Goal: Information Seeking & Learning: Learn about a topic

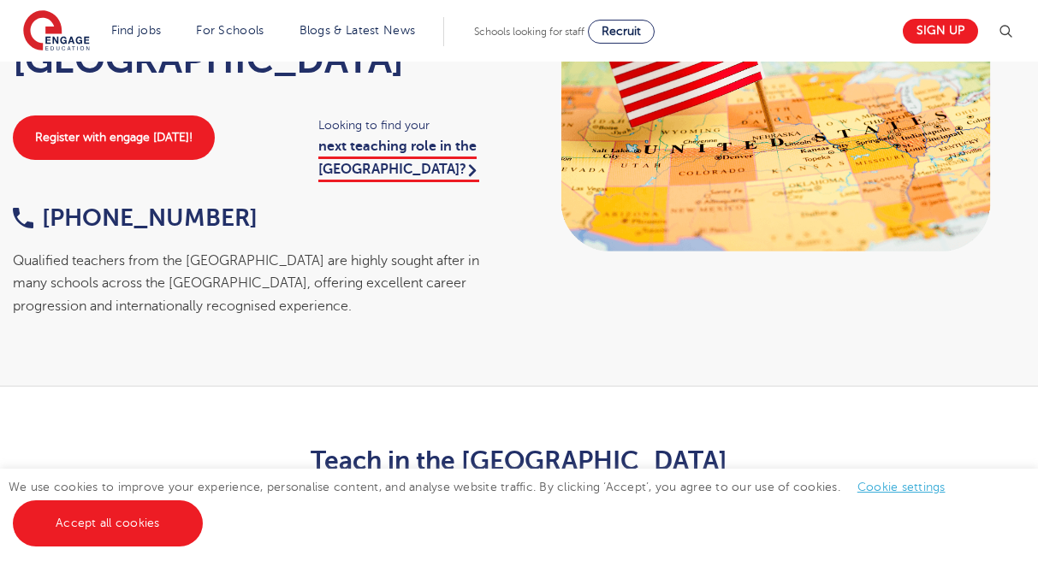
scroll to position [193, 0]
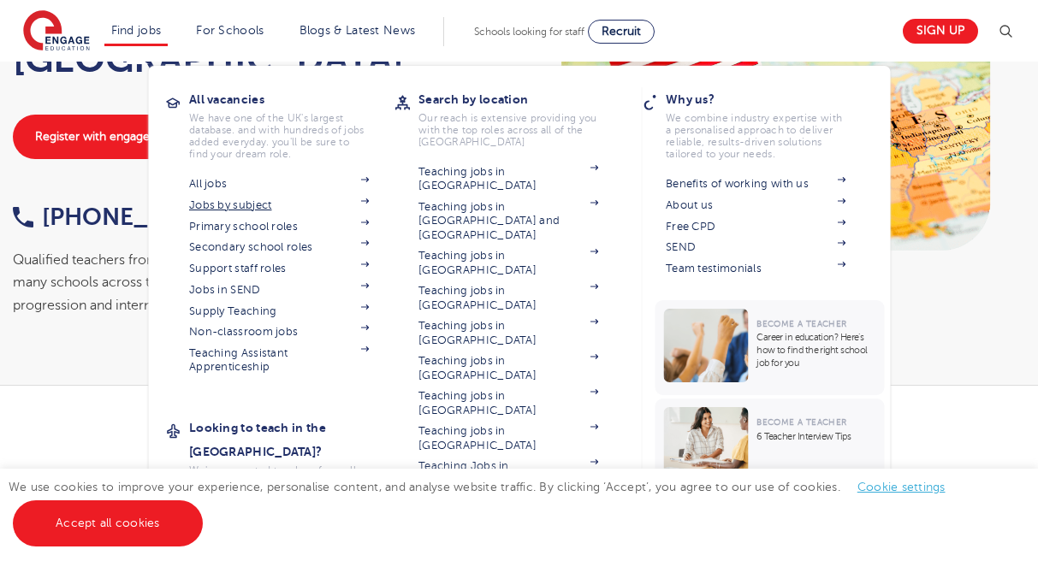
click at [275, 204] on link "Jobs by subject" at bounding box center [279, 205] width 180 height 14
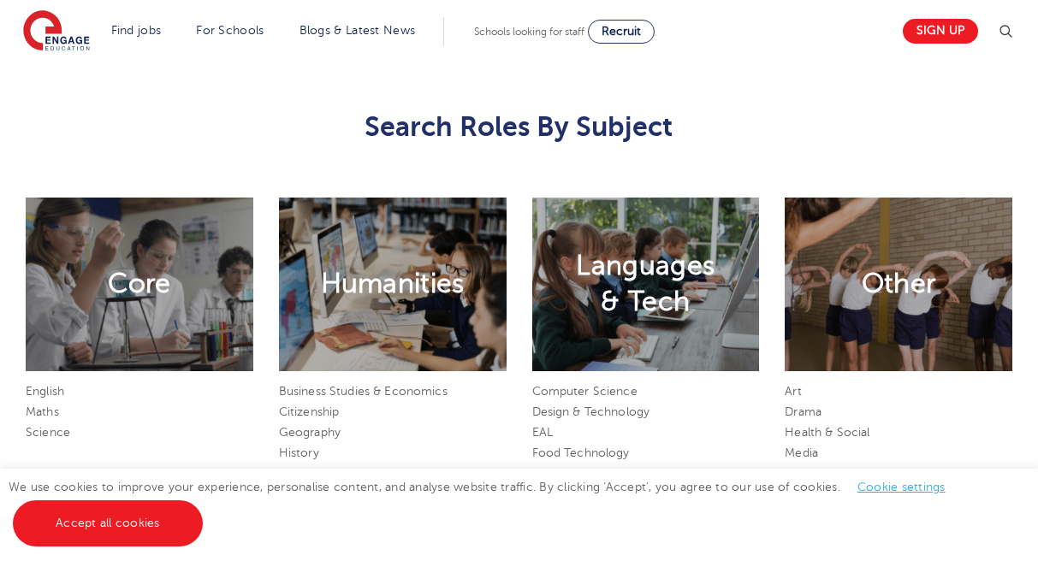
scroll to position [751, 0]
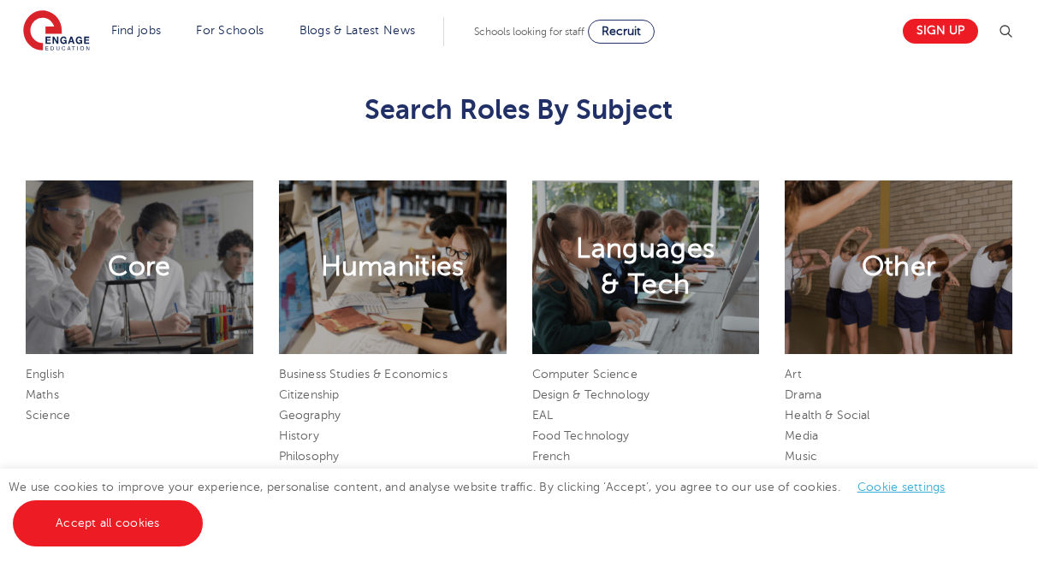
click at [888, 489] on link "Cookie settings" at bounding box center [901, 487] width 88 height 13
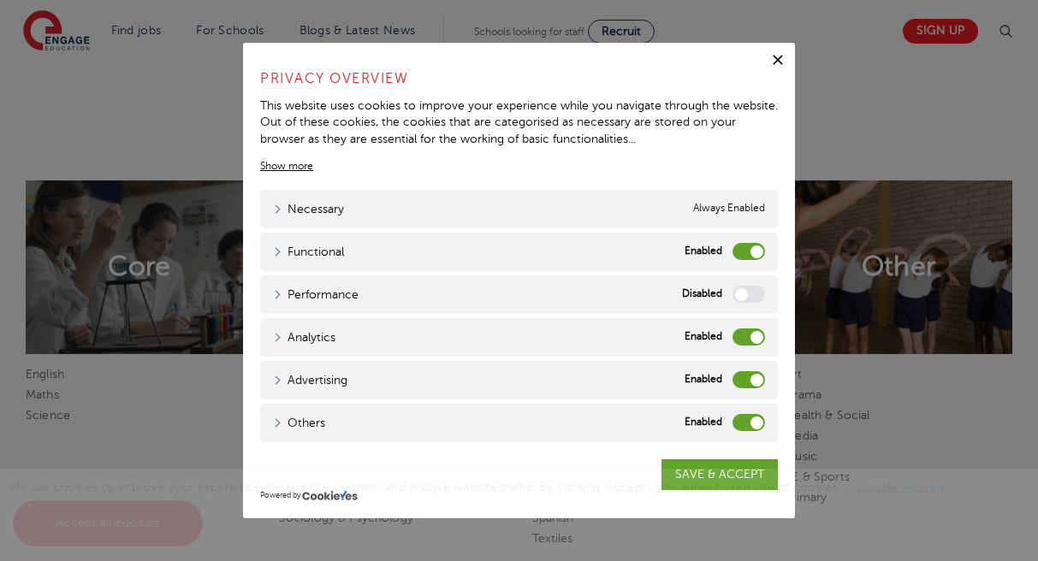
click at [742, 257] on label "Functional" at bounding box center [748, 251] width 33 height 17
click at [0, 0] on input "Functional" at bounding box center [0, 0] width 0 height 0
click at [747, 329] on label "Analytics" at bounding box center [748, 337] width 33 height 17
click at [0, 0] on input "Analytics" at bounding box center [0, 0] width 0 height 0
click at [748, 364] on div "Advertising Advertising" at bounding box center [519, 380] width 518 height 39
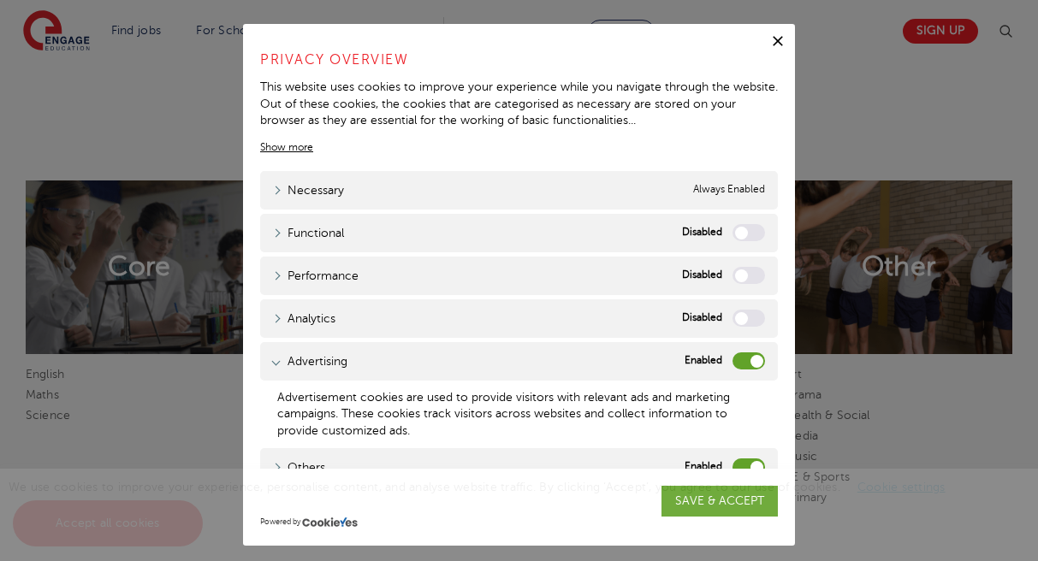
click at [748, 364] on label "Advertising" at bounding box center [748, 361] width 33 height 17
click at [0, 0] on input "Advertising" at bounding box center [0, 0] width 0 height 0
click at [743, 464] on label "Others" at bounding box center [748, 467] width 33 height 17
click at [0, 0] on input "Others" at bounding box center [0, 0] width 0 height 0
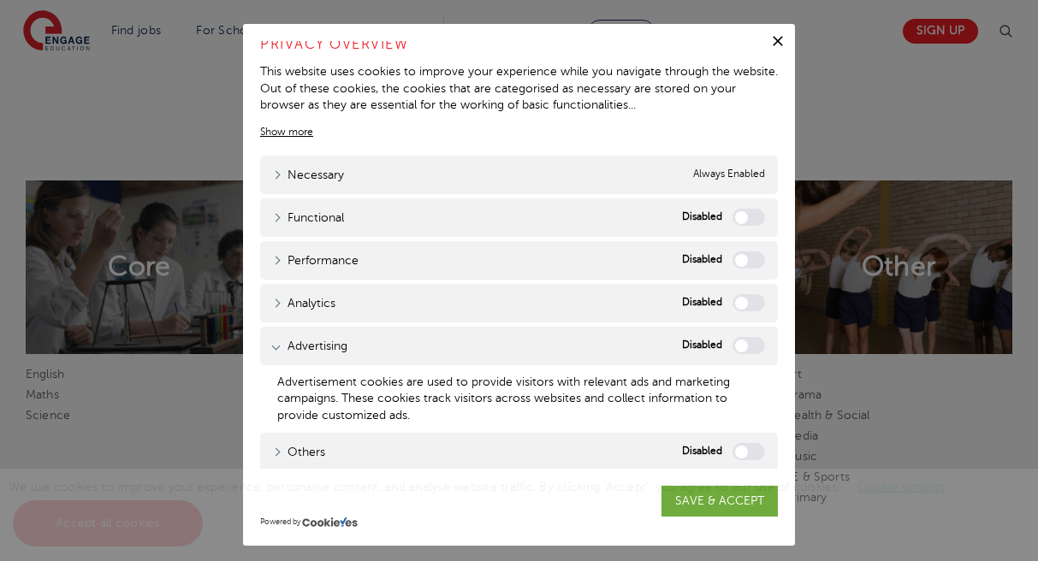
scroll to position [15, 0]
click at [705, 501] on div "We use cookies to improve your experience, personalise content, and analyse web…" at bounding box center [519, 515] width 1038 height 92
click at [706, 496] on div "We use cookies to improve your experience, personalise content, and analyse web…" at bounding box center [519, 515] width 1038 height 92
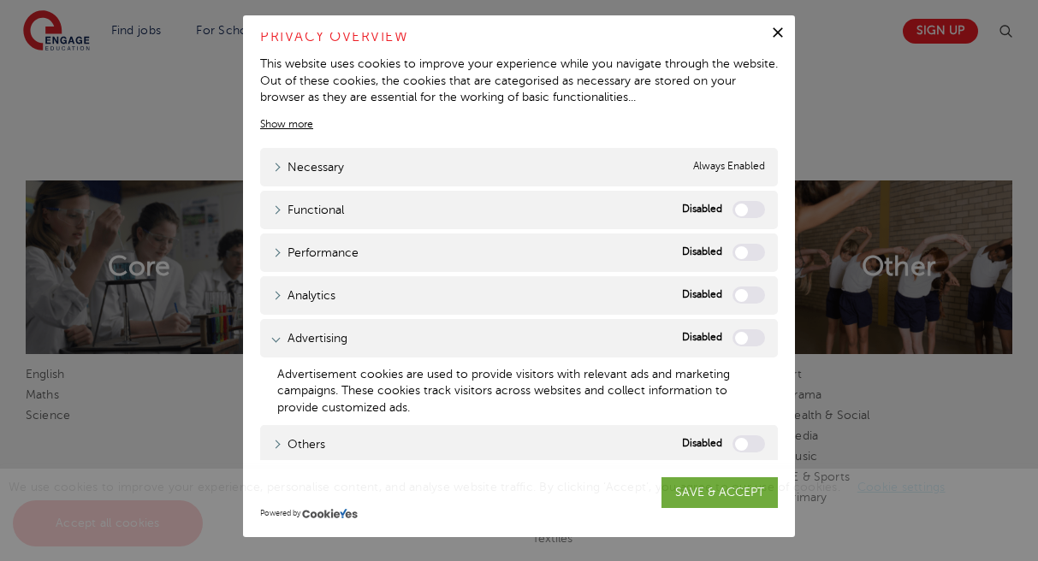
scroll to position [8, 0]
click at [696, 502] on div "We use cookies to improve your experience, personalise content, and analyse web…" at bounding box center [519, 515] width 1038 height 92
click at [739, 486] on span "We use cookies to improve your experience, personalise content, and analyse web…" at bounding box center [486, 505] width 954 height 49
click at [777, 33] on icon "button" at bounding box center [778, 33] width 10 height 10
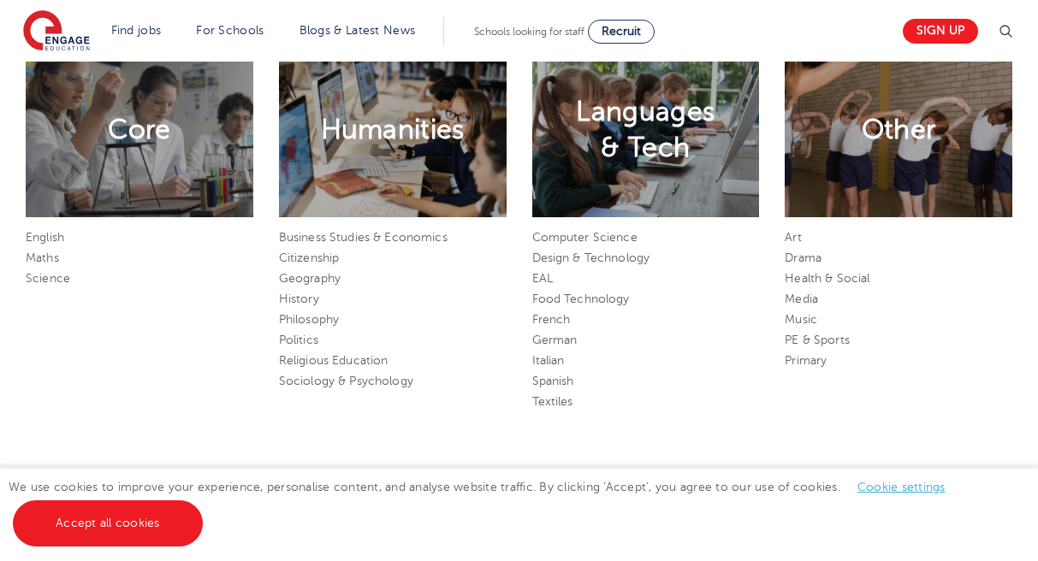
scroll to position [890, 0]
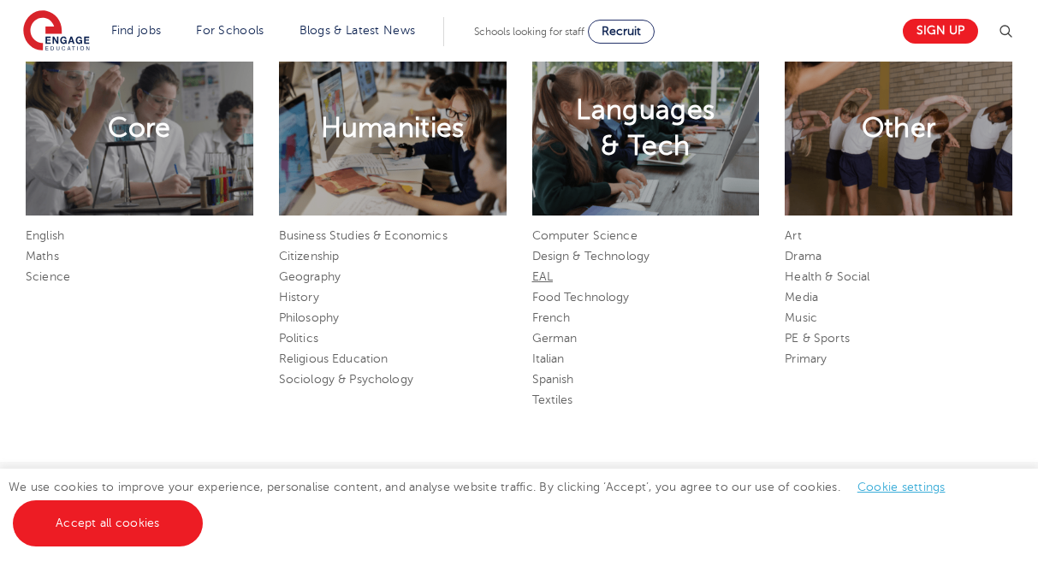
click at [548, 275] on link "EAL" at bounding box center [542, 276] width 21 height 13
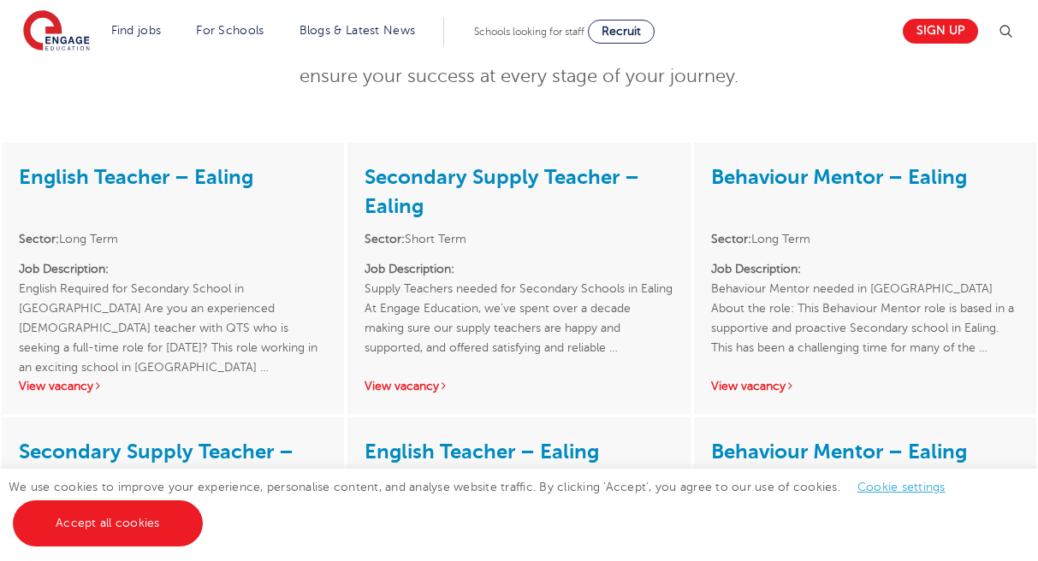
scroll to position [284, 0]
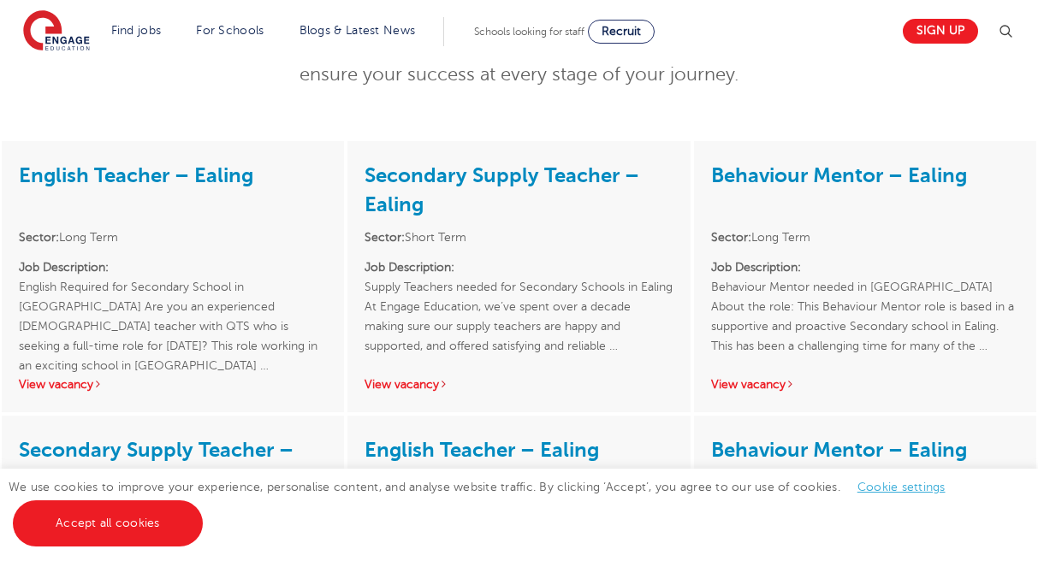
click at [876, 487] on link "Cookie settings" at bounding box center [901, 487] width 88 height 13
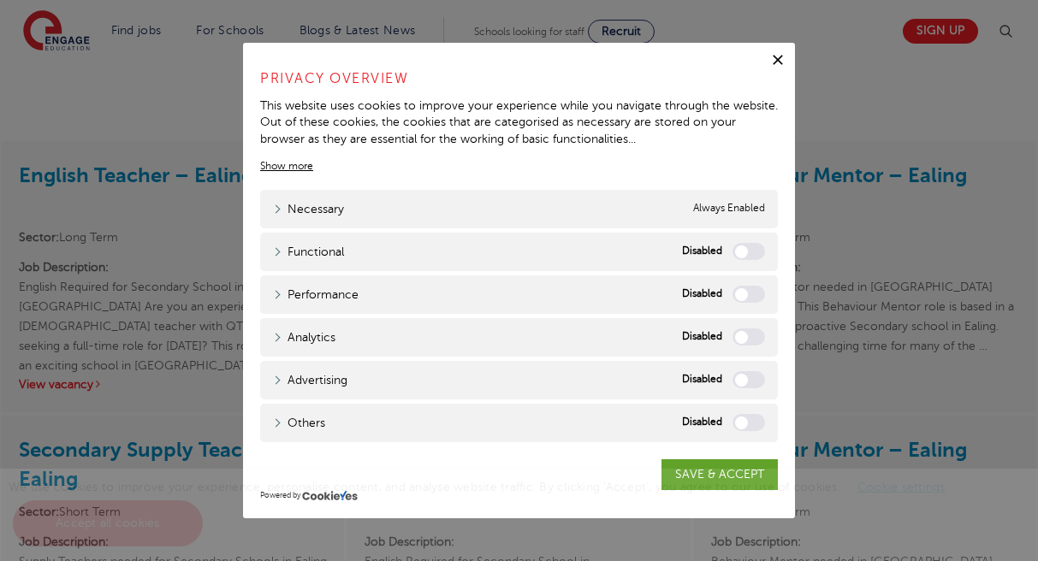
click at [716, 473] on div "We use cookies to improve your experience, personalise content, and analyse web…" at bounding box center [519, 515] width 1038 height 92
click at [777, 59] on icon "button" at bounding box center [778, 60] width 10 height 10
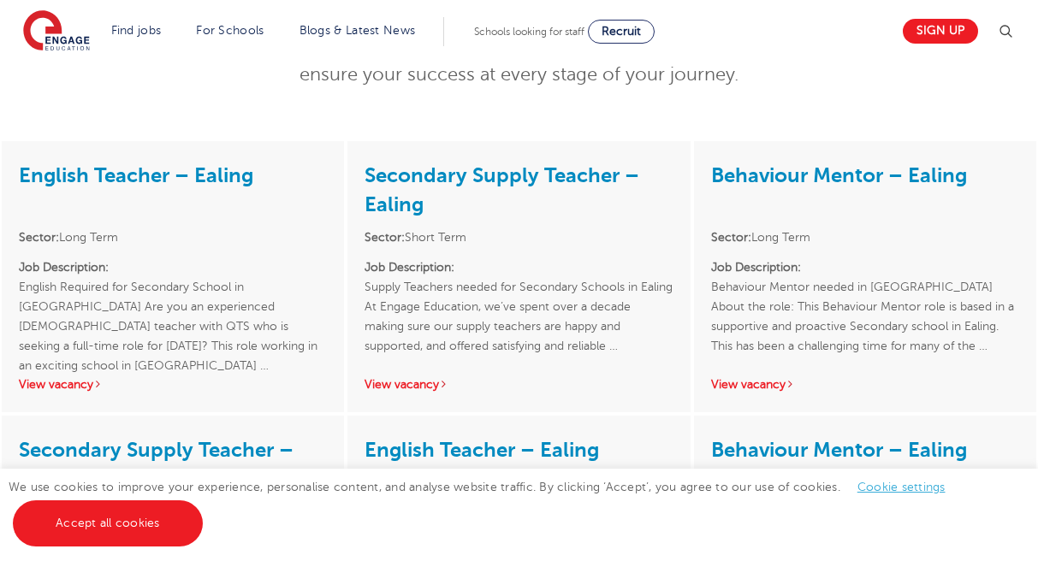
click at [142, 406] on div "English Teacher – Ealing Sector: Long Term Job Description: English Required fo…" at bounding box center [173, 276] width 342 height 271
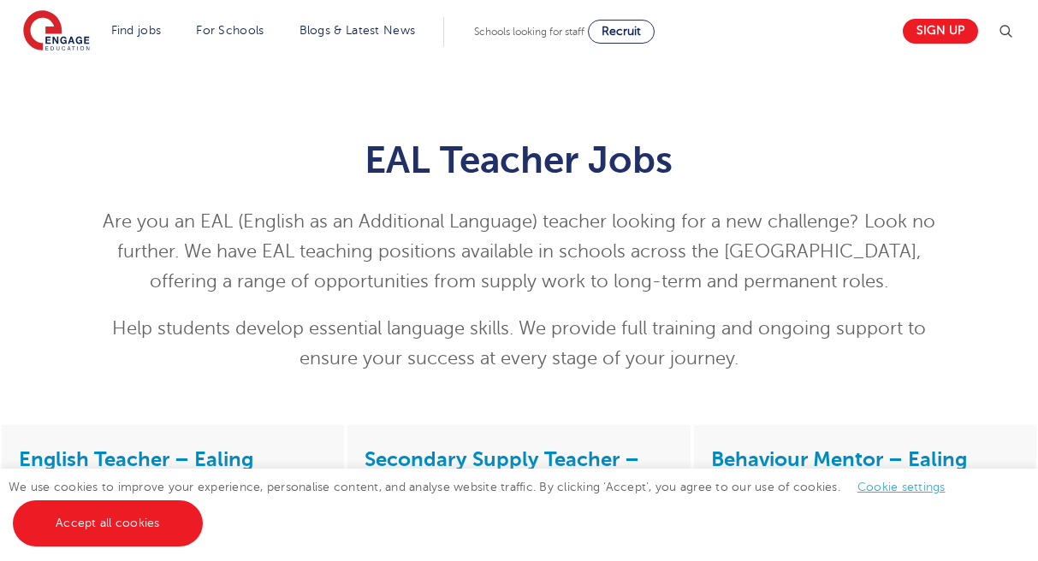
scroll to position [0, 0]
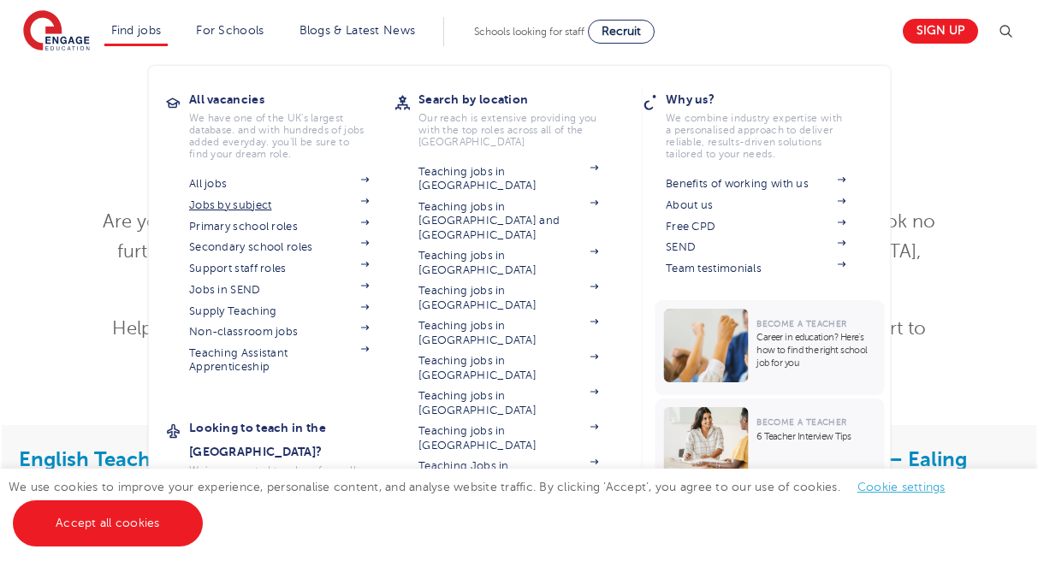
click at [366, 200] on img at bounding box center [364, 200] width 9 height 5
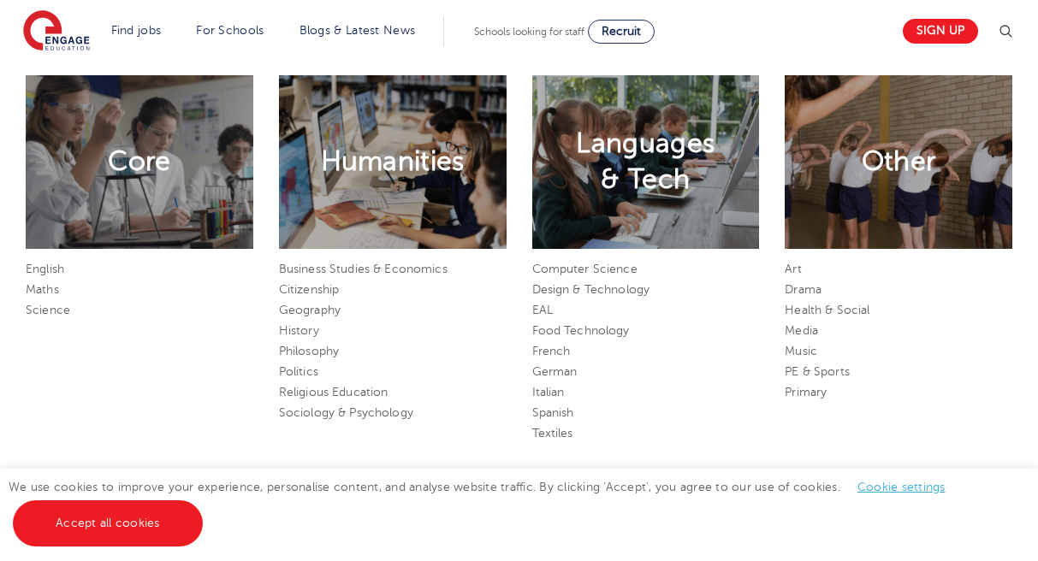
scroll to position [870, 0]
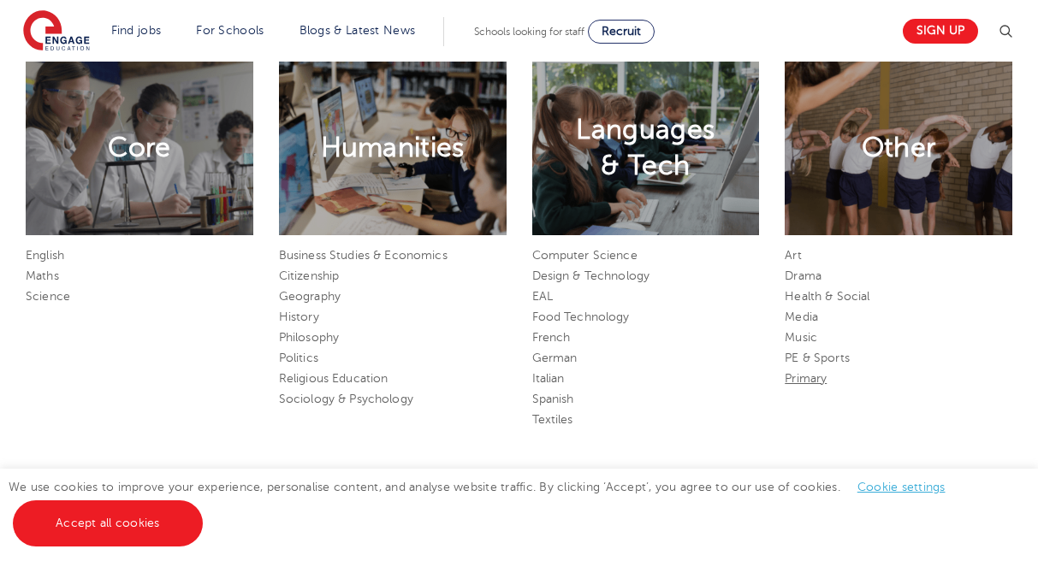
click at [812, 381] on link "Primary" at bounding box center [806, 378] width 42 height 13
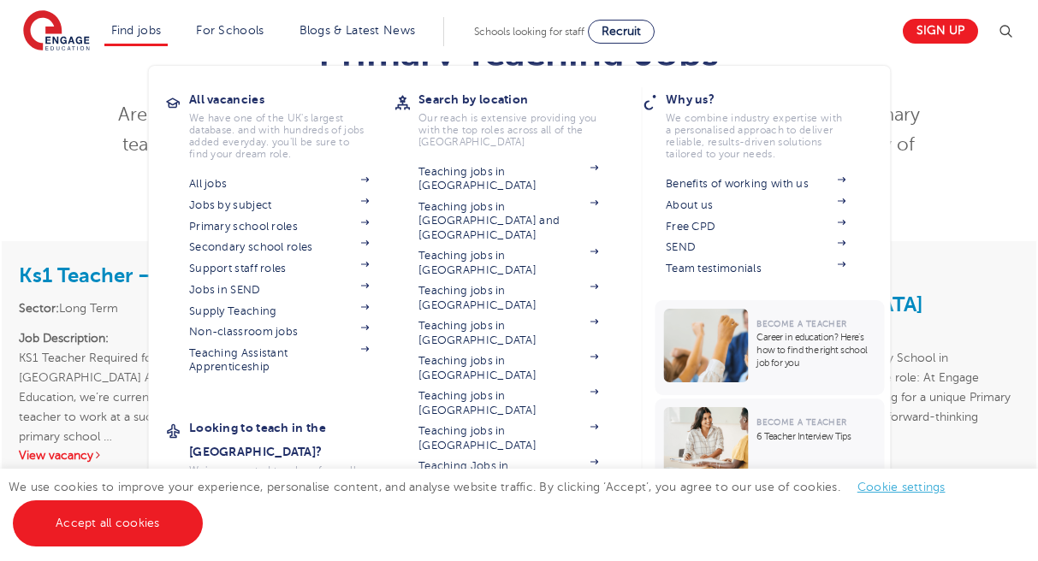
scroll to position [111, 0]
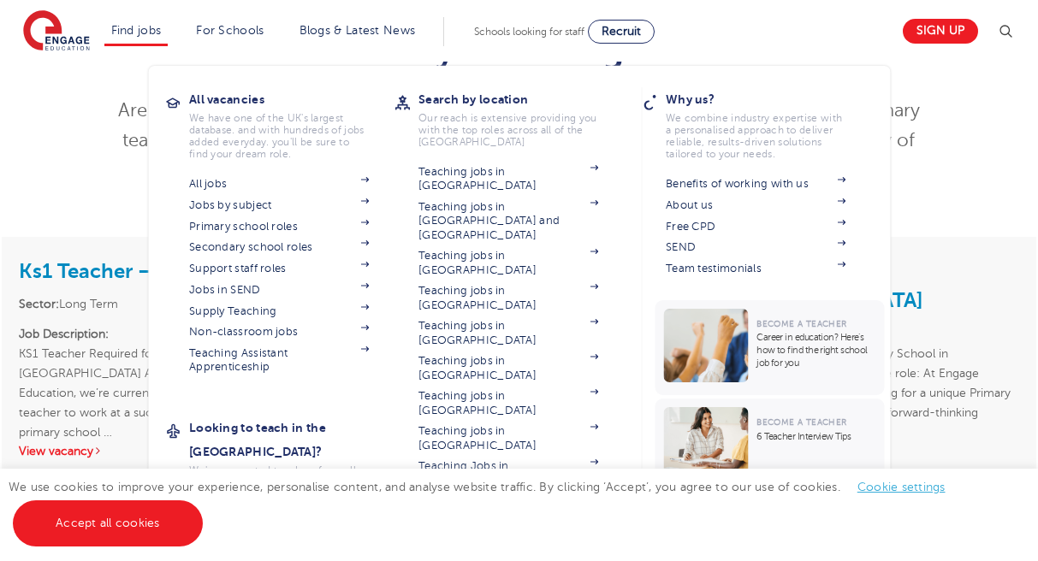
click at [527, 495] on link "Teaching jobs in [GEOGRAPHIC_DATA]" at bounding box center [508, 509] width 180 height 28
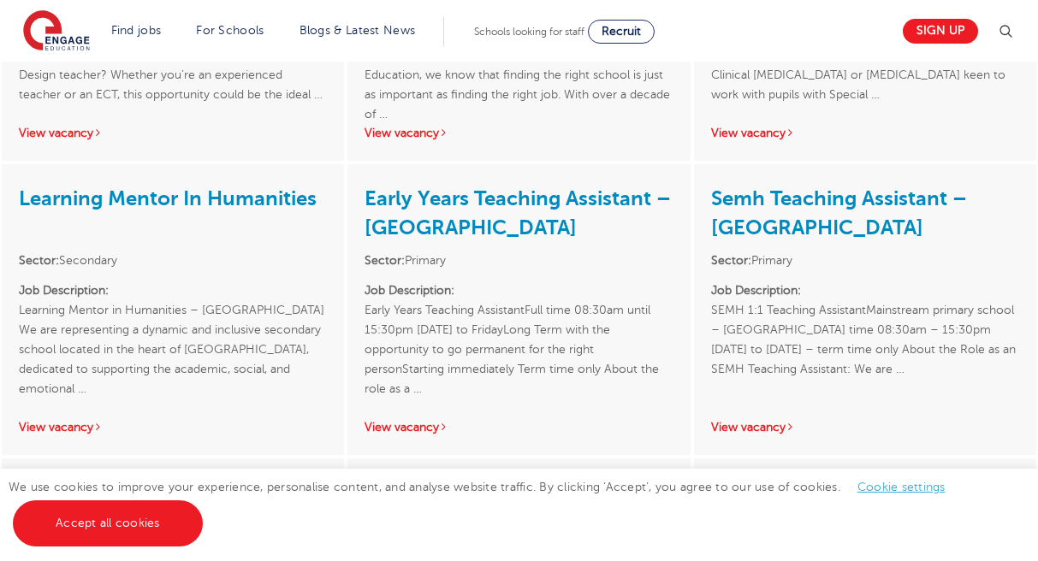
scroll to position [2532, 0]
click at [430, 420] on link "View vacancy" at bounding box center [406, 426] width 84 height 13
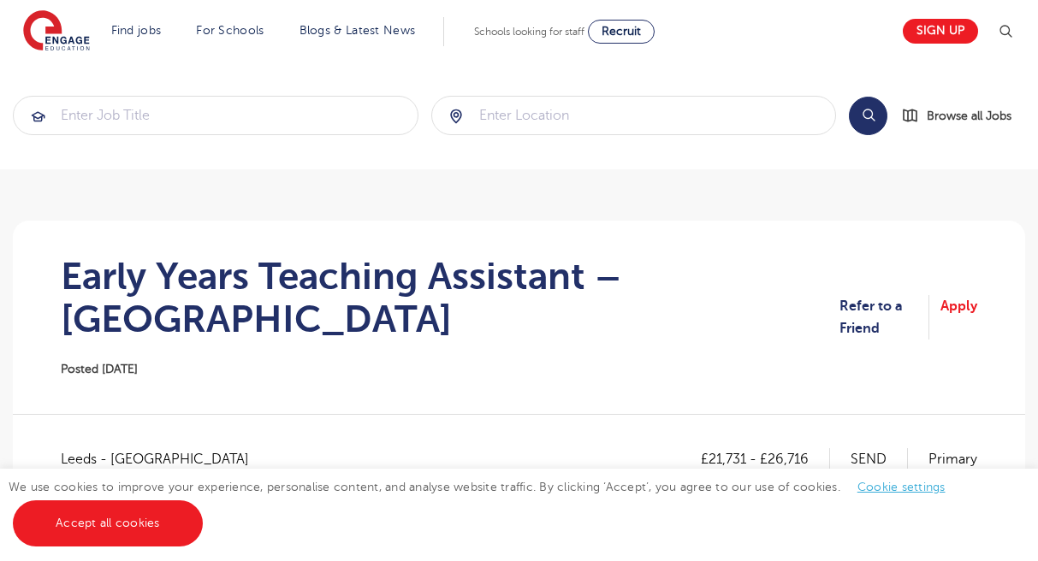
click at [39, 33] on img at bounding box center [56, 31] width 67 height 43
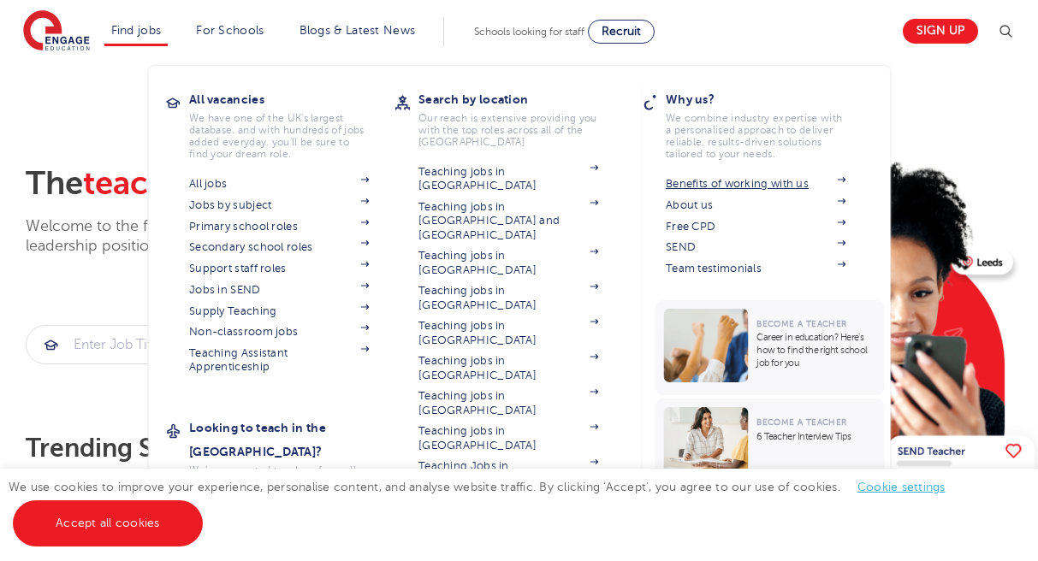
click at [724, 184] on link "Benefits of working with us" at bounding box center [756, 184] width 180 height 14
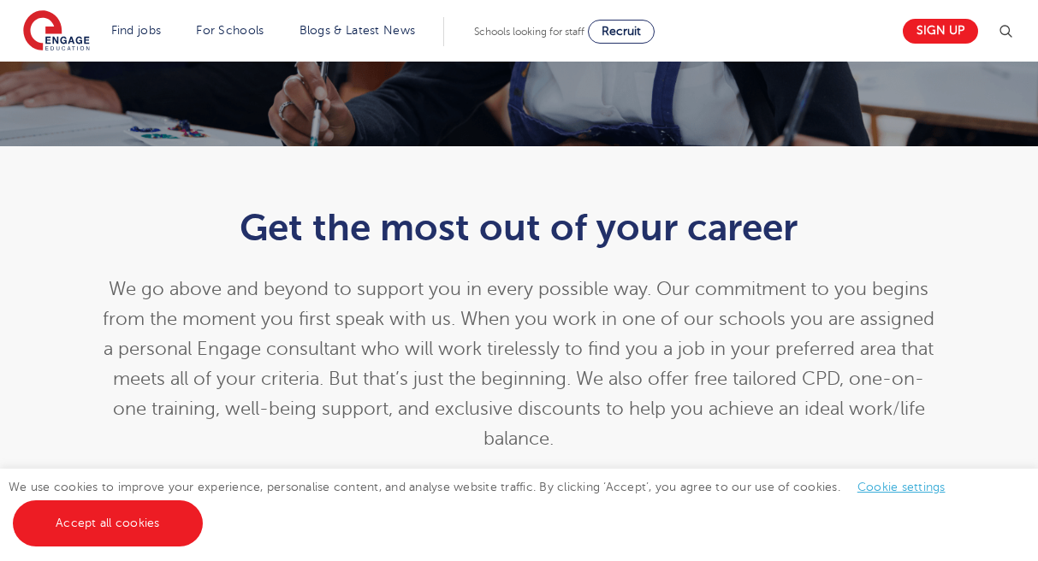
scroll to position [379, 0]
